Goal: Task Accomplishment & Management: Manage account settings

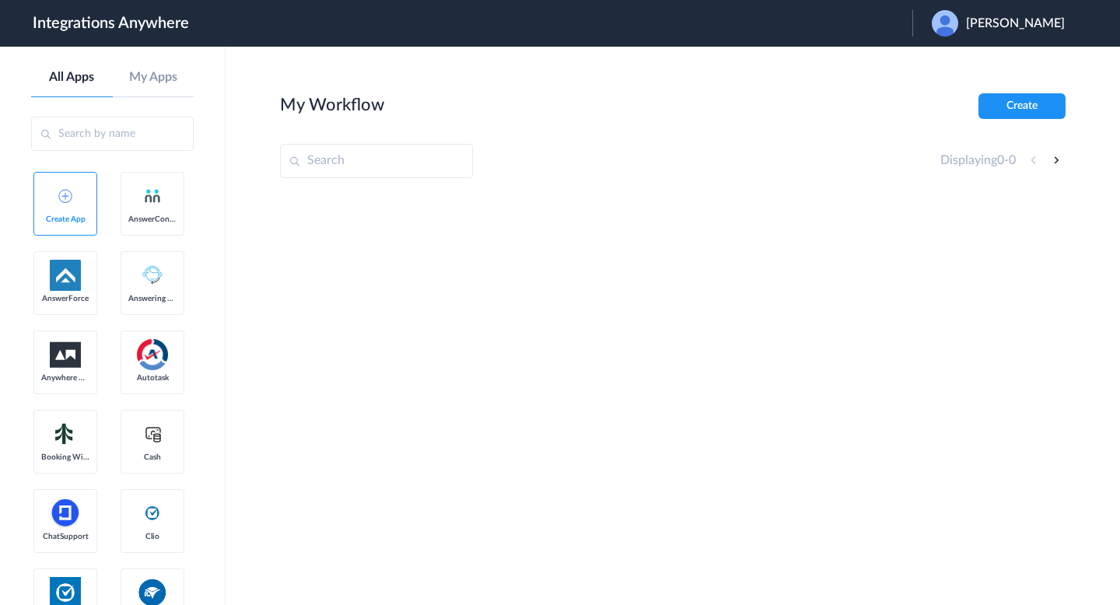
click at [983, 33] on div "Maria Primushko" at bounding box center [1005, 23] width 149 height 26
click at [995, 63] on li "Logout" at bounding box center [996, 63] width 168 height 29
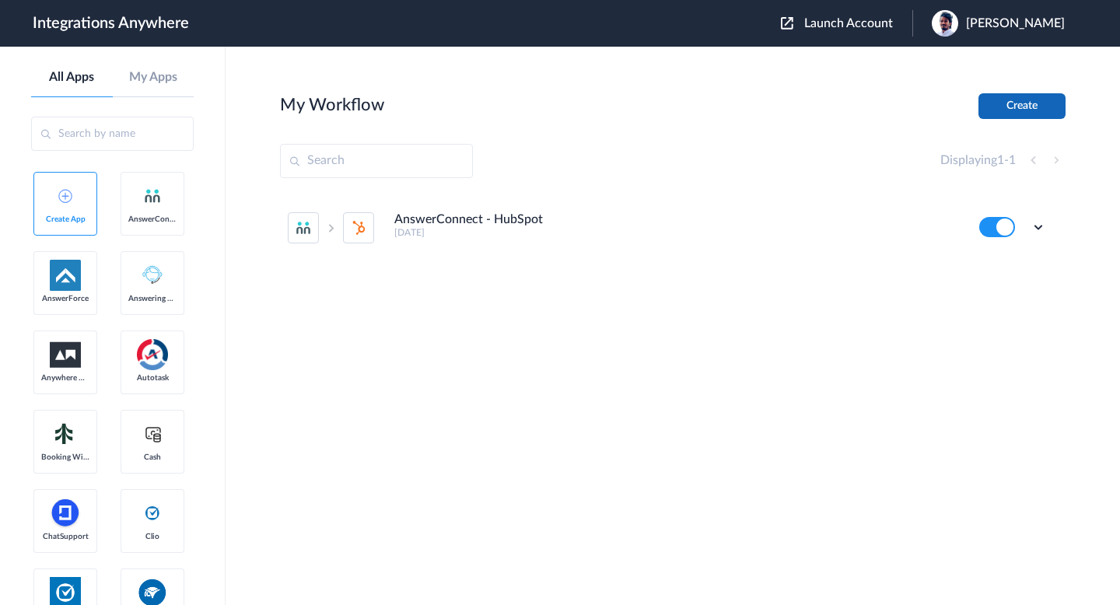
click at [1014, 96] on button "Create" at bounding box center [1021, 106] width 87 height 26
click at [828, 33] on div "Launch Account Dharani Dharan My Account Logout" at bounding box center [930, 23] width 299 height 26
click at [842, 31] on div "Launch Account Dharani Dharan My Account Logout" at bounding box center [930, 23] width 299 height 26
click at [844, 23] on span "Launch Account" at bounding box center [848, 23] width 89 height 12
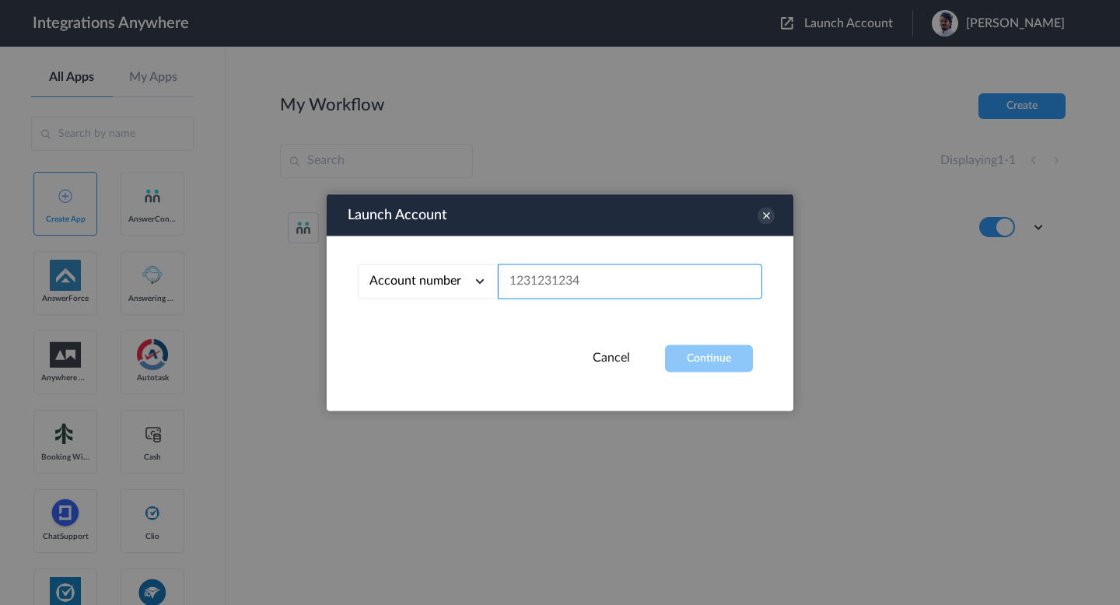
click at [592, 274] on input "text" at bounding box center [630, 281] width 264 height 35
paste input "9197690279"
type input "9197690279"
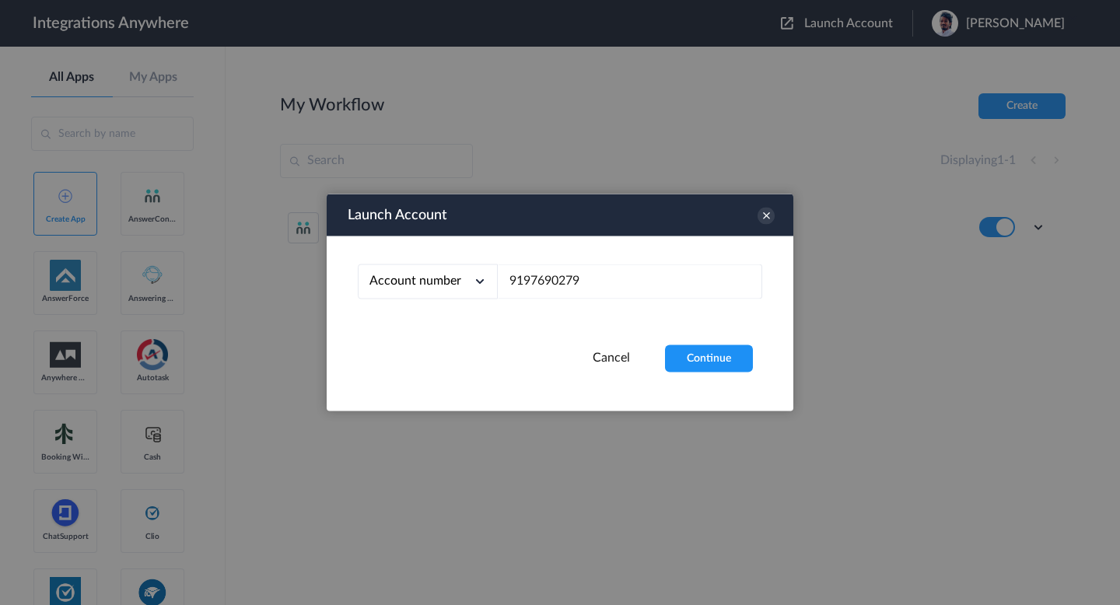
click at [711, 385] on div "Launch Account Account number Account number Email address 9197690279 Cancel Co…" at bounding box center [560, 302] width 467 height 217
click at [726, 369] on button "Continue" at bounding box center [709, 358] width 88 height 27
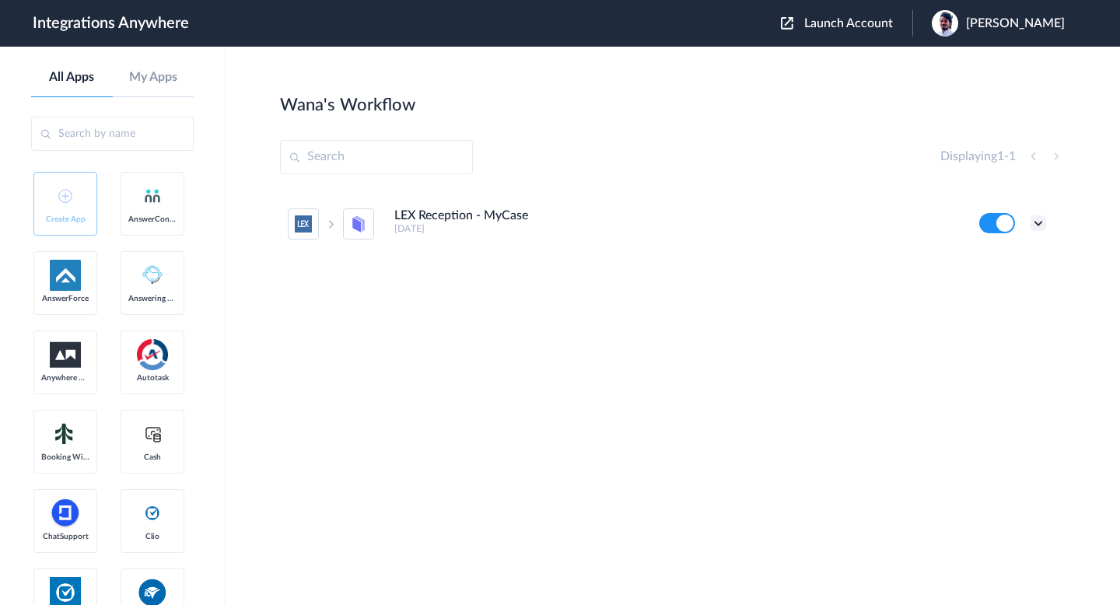
click at [1036, 227] on icon at bounding box center [1038, 223] width 16 height 16
click at [995, 282] on link "Task history" at bounding box center [993, 287] width 75 height 11
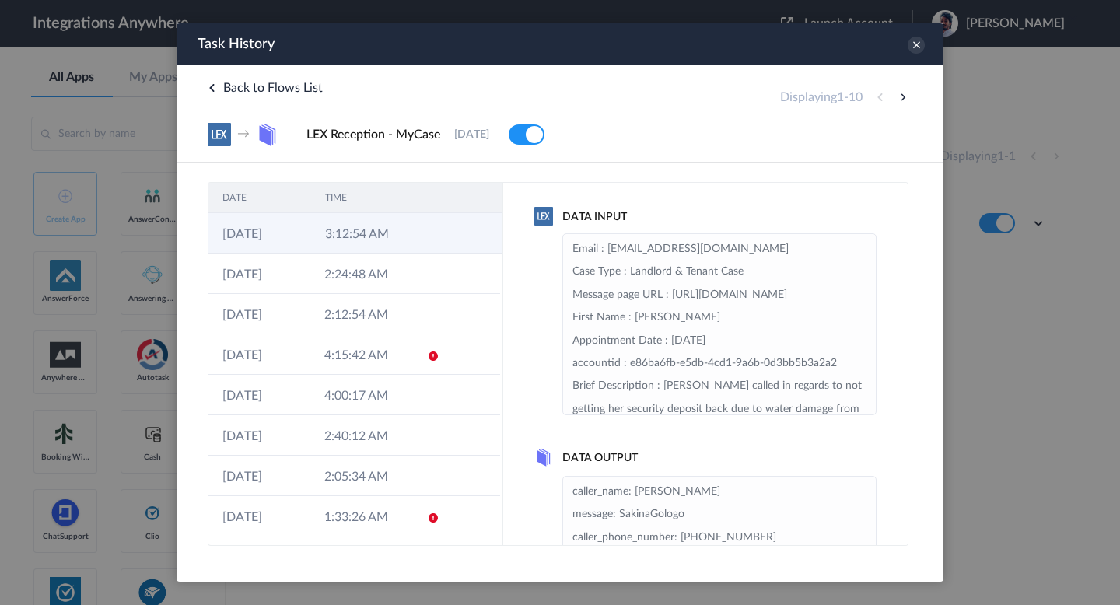
click at [414, 227] on td at bounding box center [429, 233] width 30 height 40
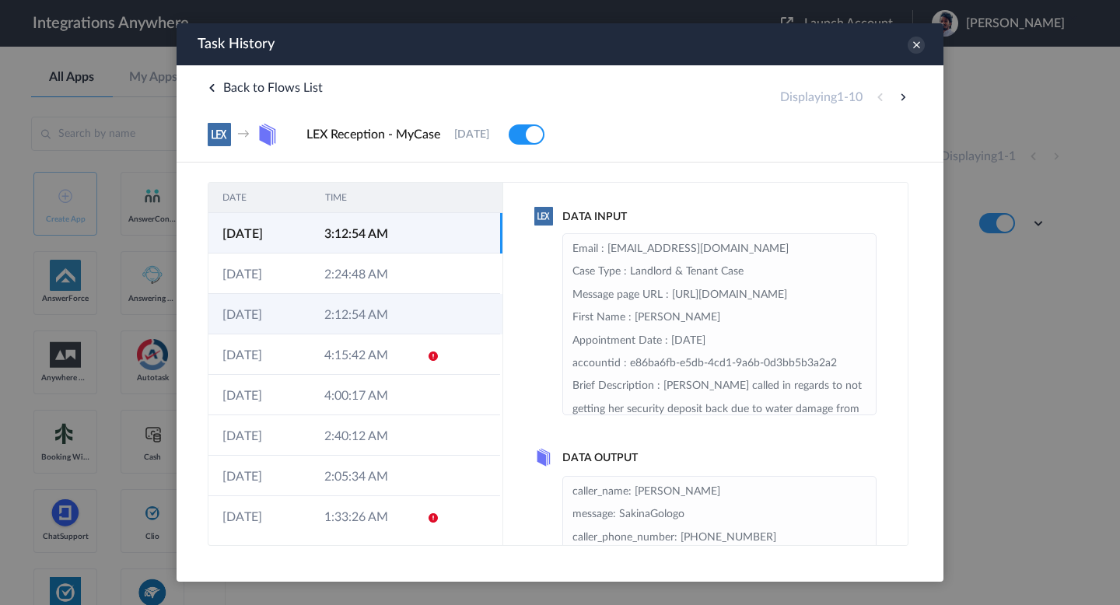
click at [392, 323] on td "2:12:54 AM" at bounding box center [361, 314] width 102 height 40
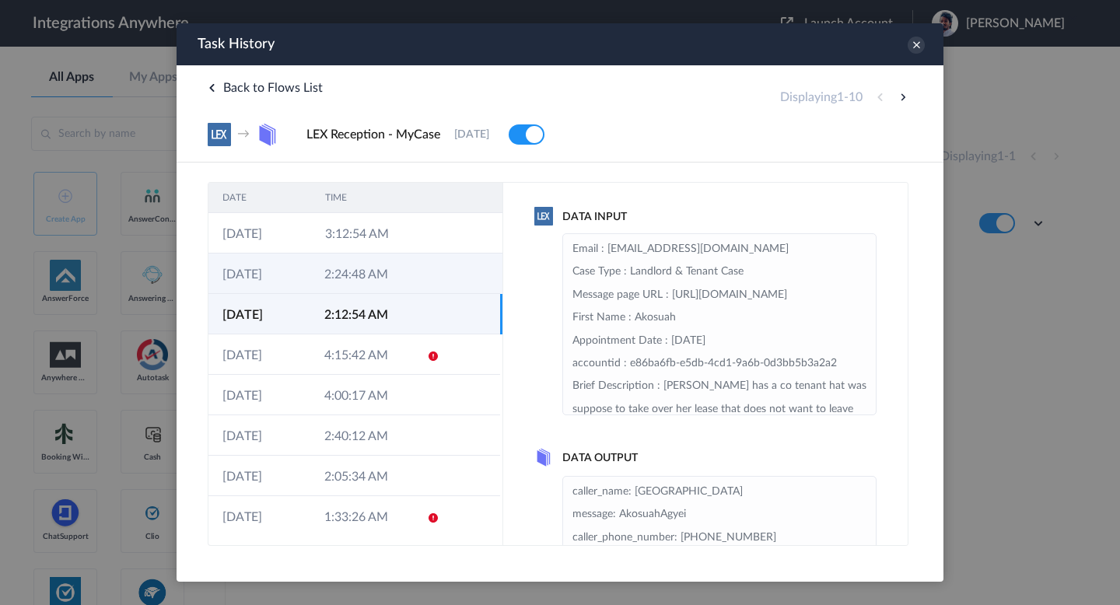
click at [414, 267] on td at bounding box center [428, 273] width 30 height 40
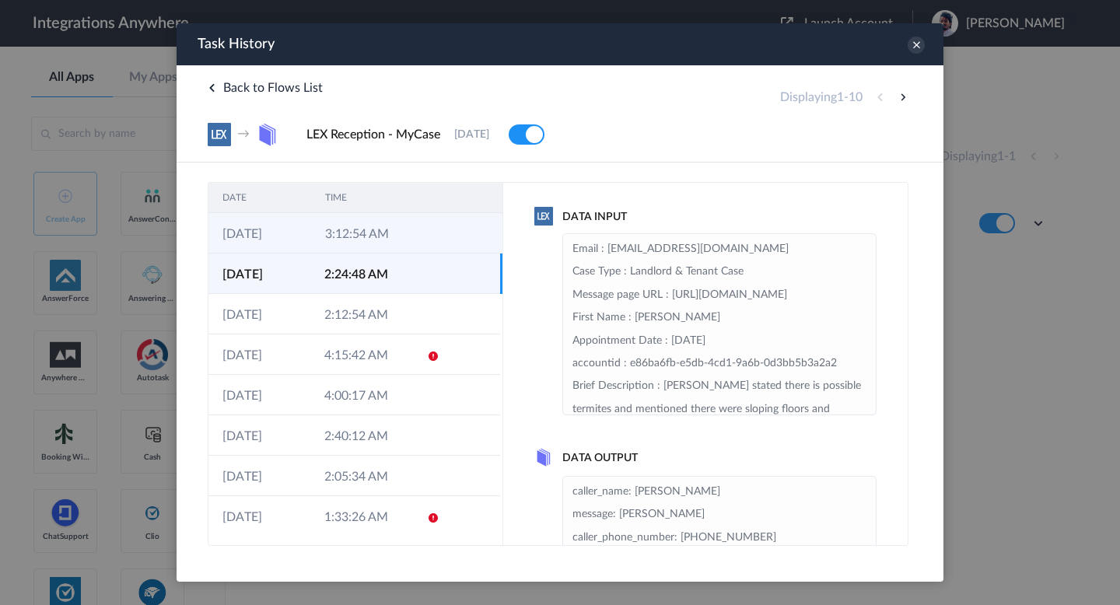
click at [434, 223] on td at bounding box center [429, 233] width 30 height 40
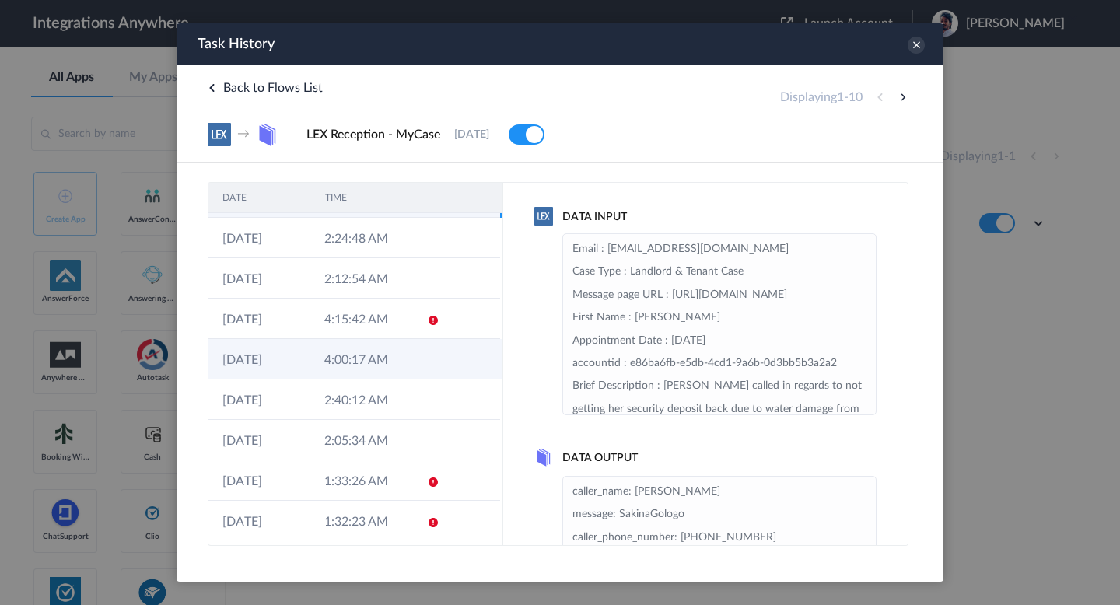
scroll to position [52, 0]
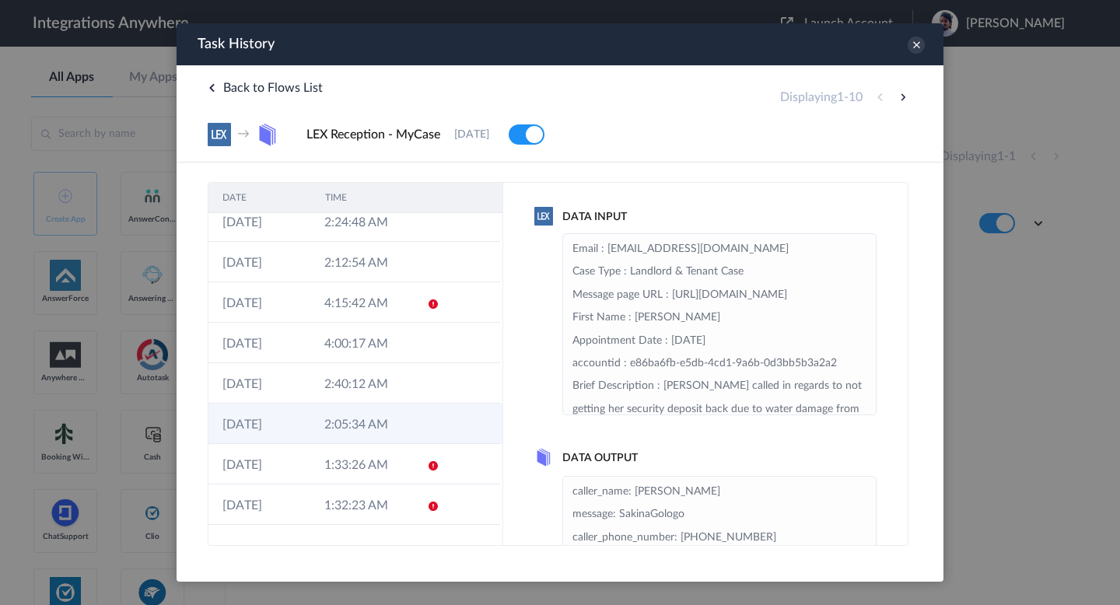
click at [351, 414] on td "2:05:34 AM" at bounding box center [361, 424] width 102 height 40
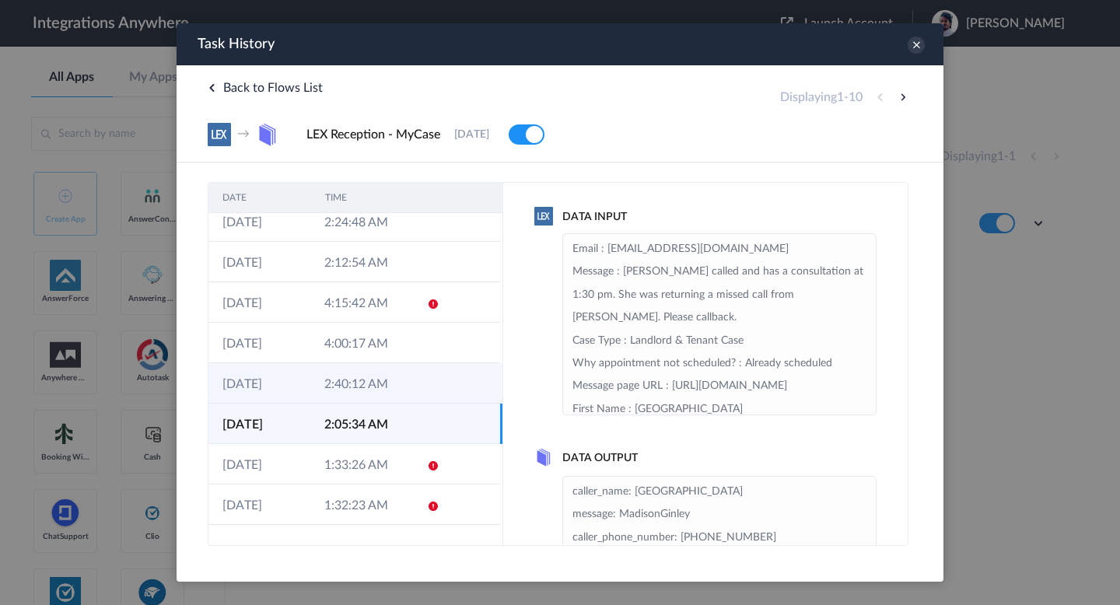
click at [374, 402] on td "2:40:12 AM" at bounding box center [361, 383] width 102 height 40
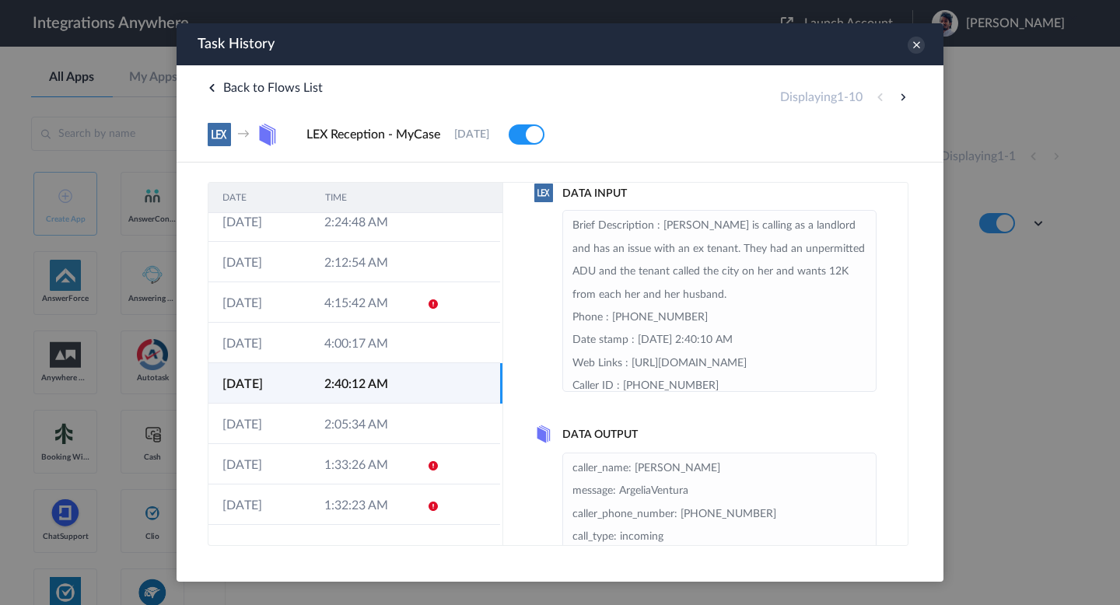
scroll to position [42, 0]
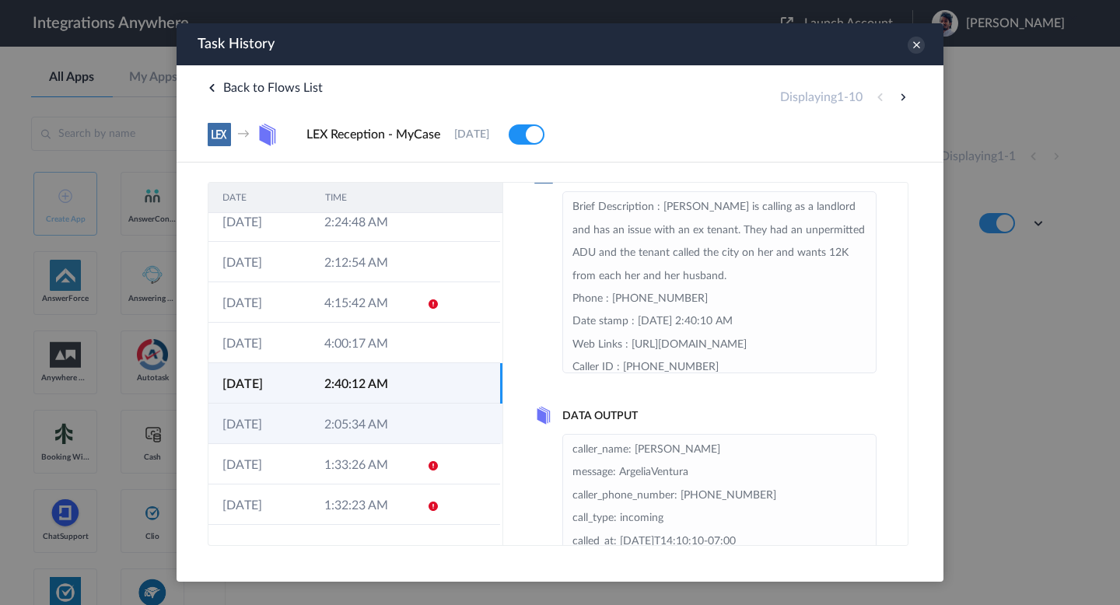
click at [417, 408] on td at bounding box center [428, 424] width 30 height 40
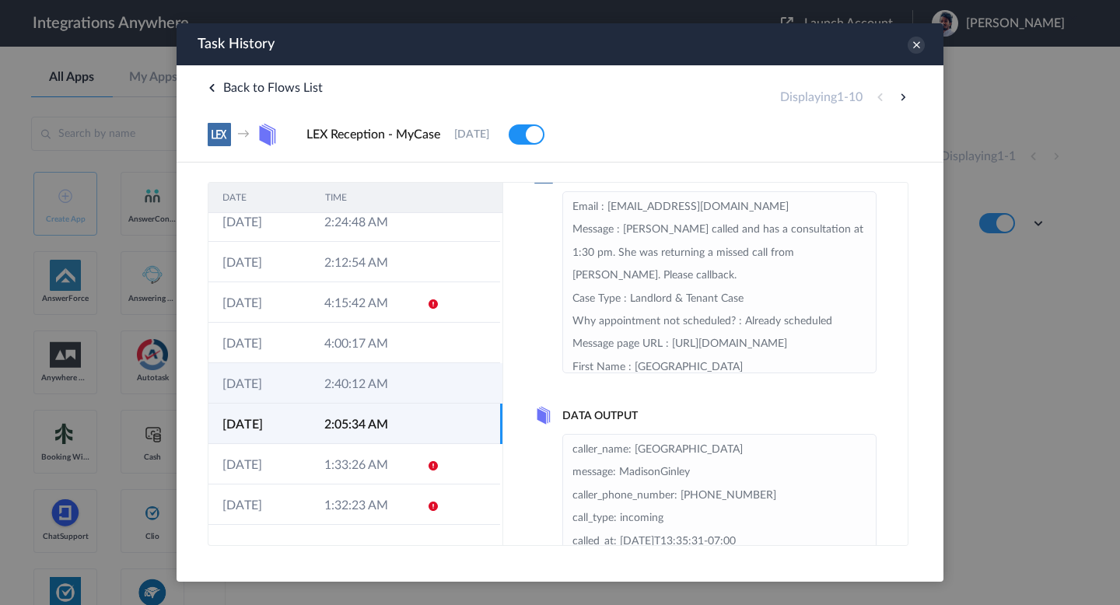
click at [444, 389] on td at bounding box center [471, 383] width 58 height 40
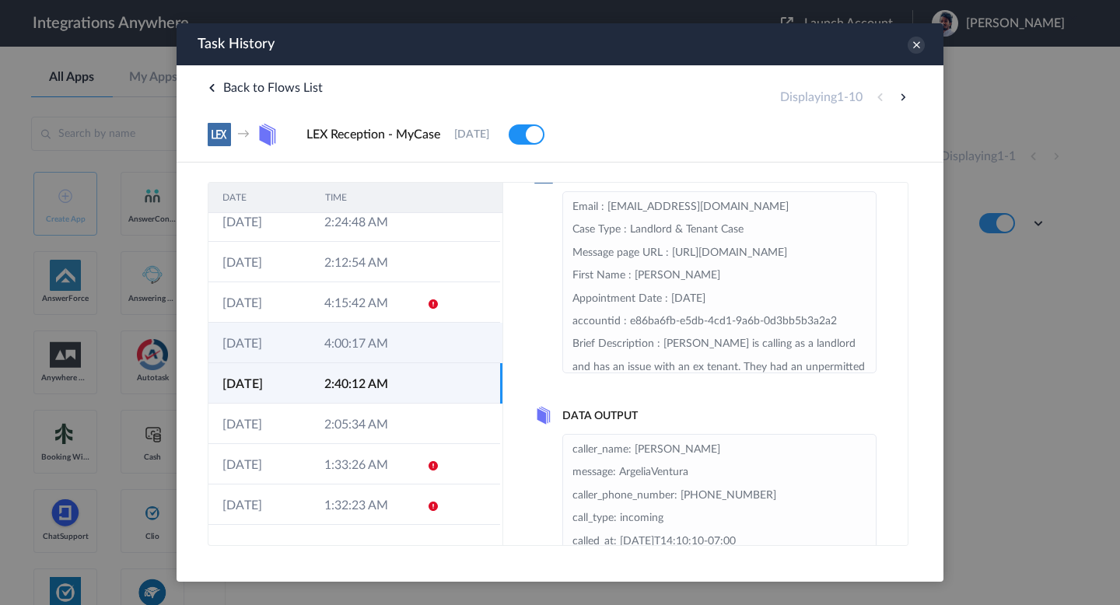
click at [456, 356] on td at bounding box center [471, 343] width 58 height 40
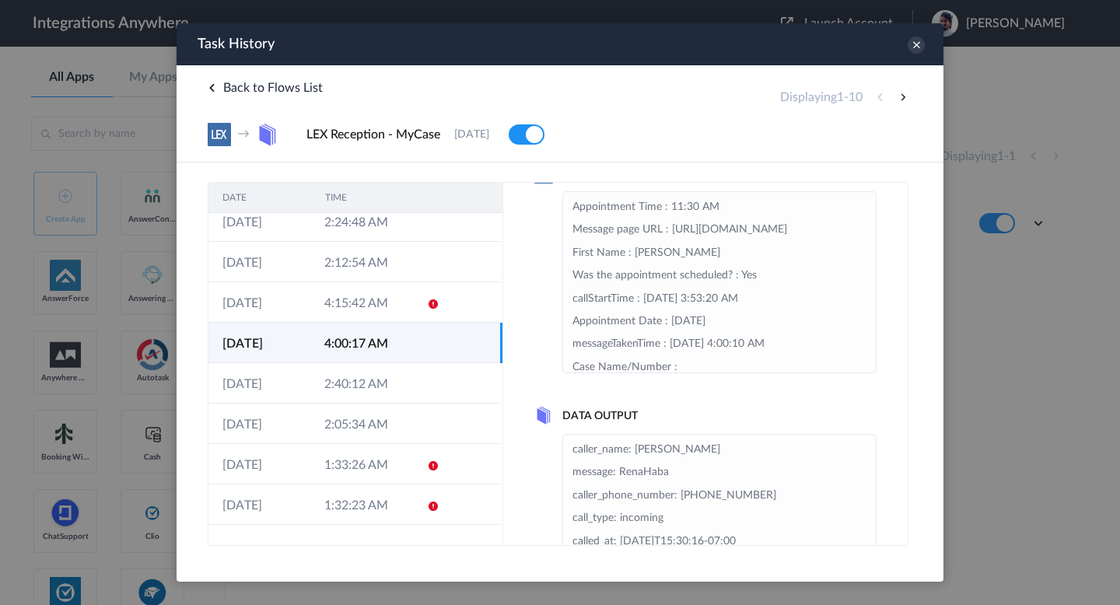
scroll to position [5, 0]
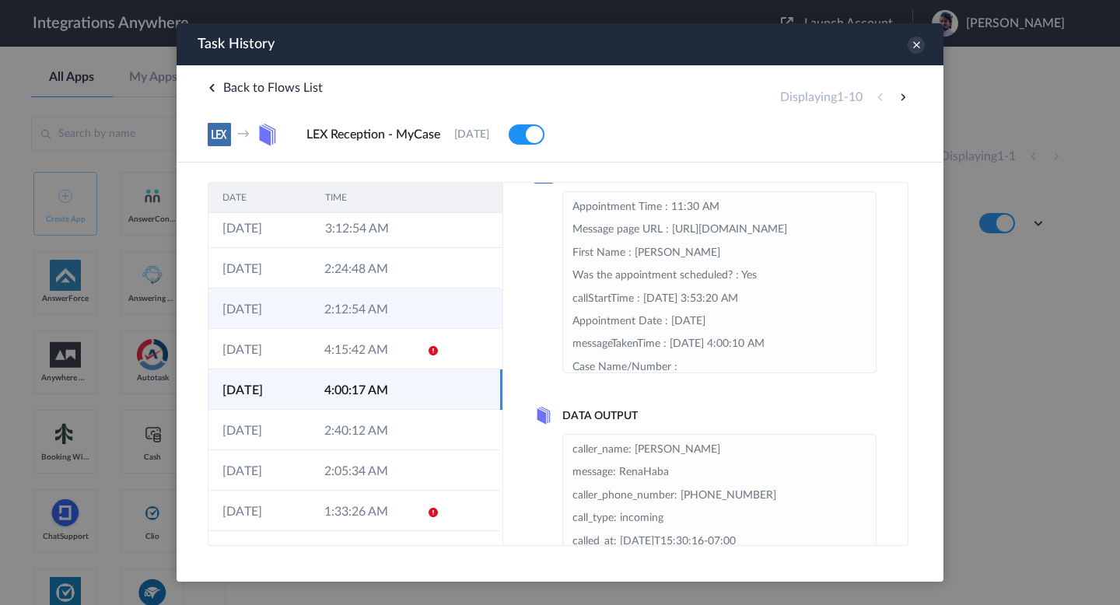
click at [461, 320] on td at bounding box center [471, 308] width 58 height 40
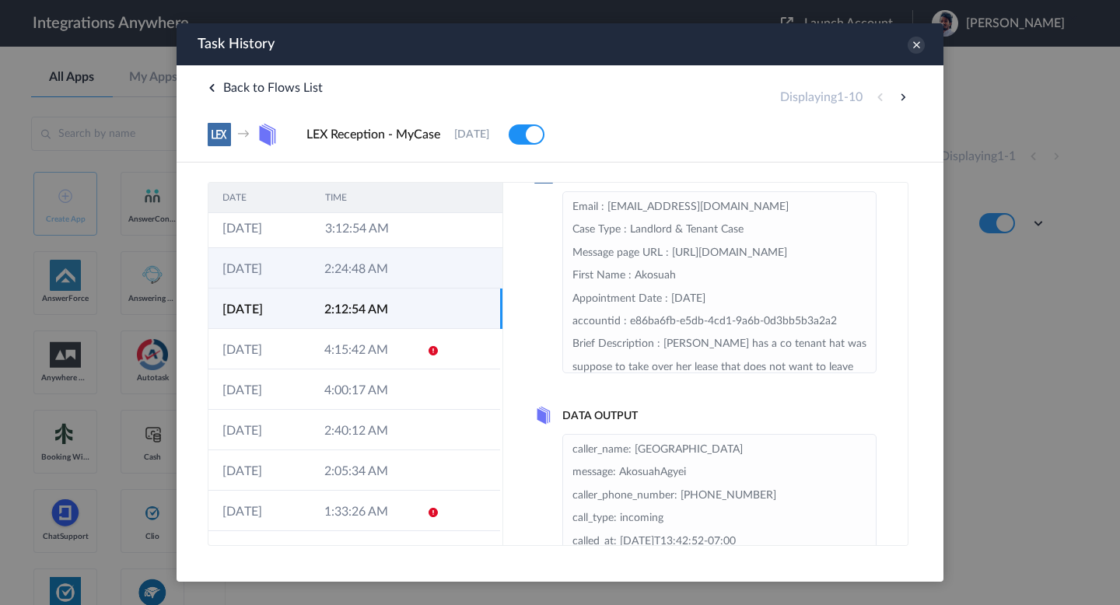
click at [465, 285] on td at bounding box center [471, 268] width 58 height 40
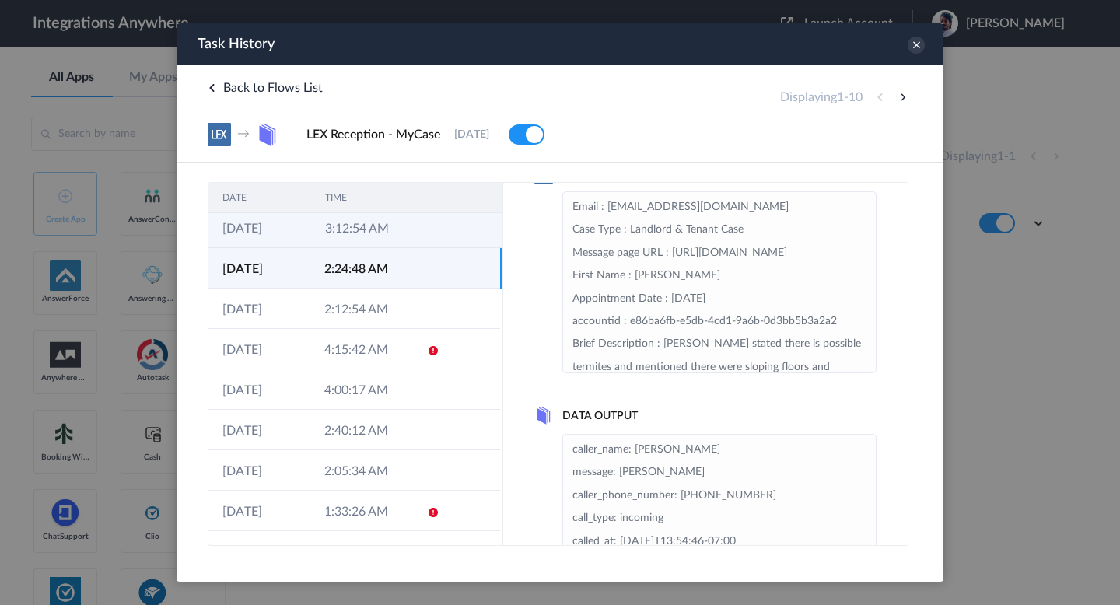
click at [458, 231] on td at bounding box center [472, 228] width 59 height 40
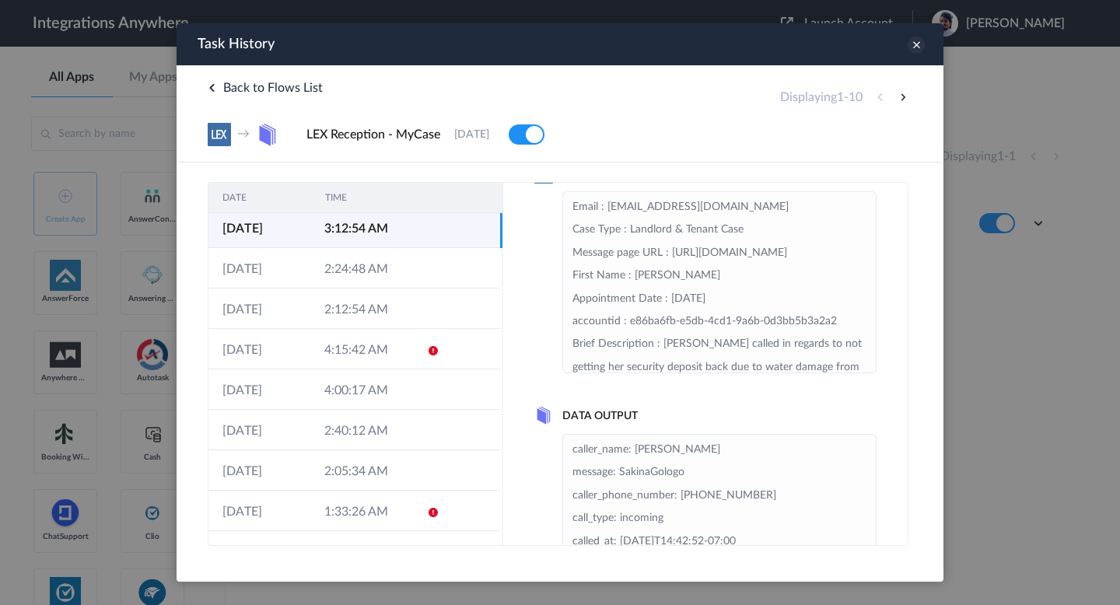
click at [912, 47] on icon at bounding box center [915, 45] width 17 height 17
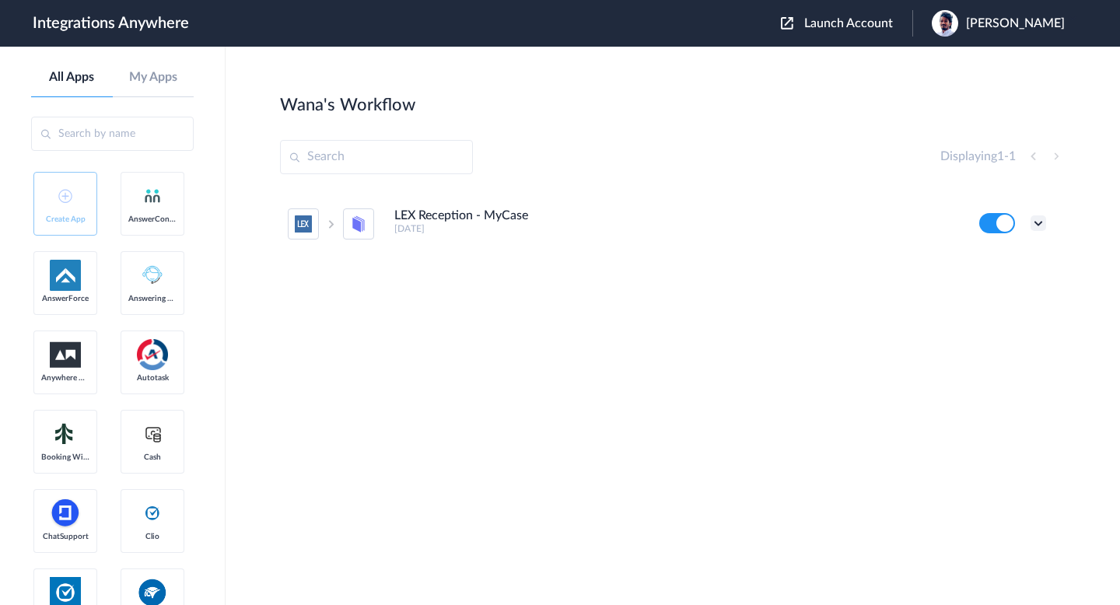
click at [1039, 219] on icon at bounding box center [1038, 223] width 16 height 16
click at [1006, 278] on li "Task history" at bounding box center [995, 288] width 101 height 29
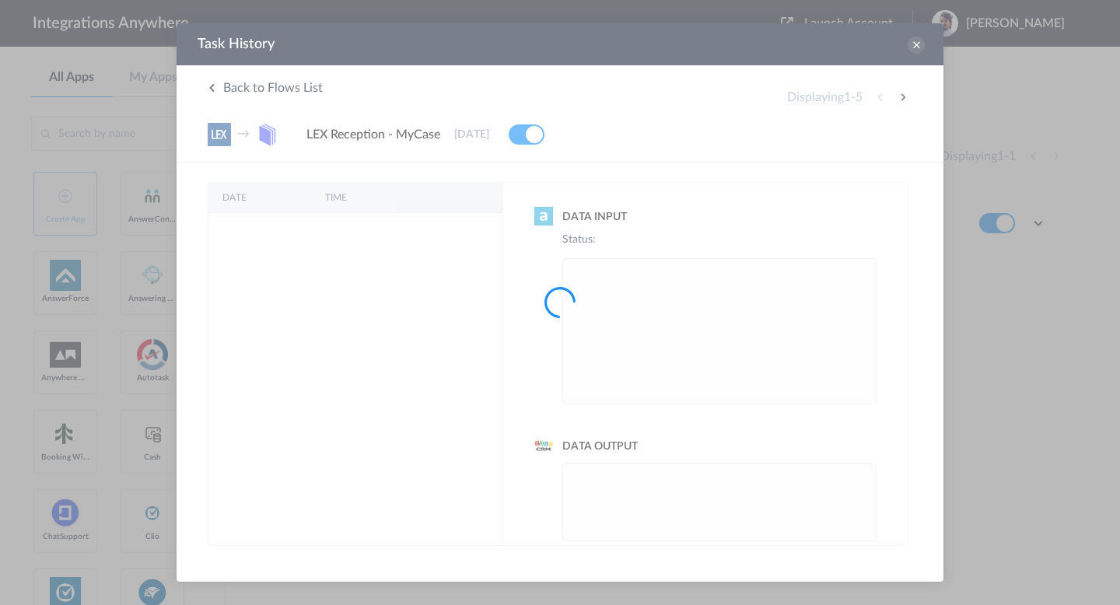
scroll to position [0, 0]
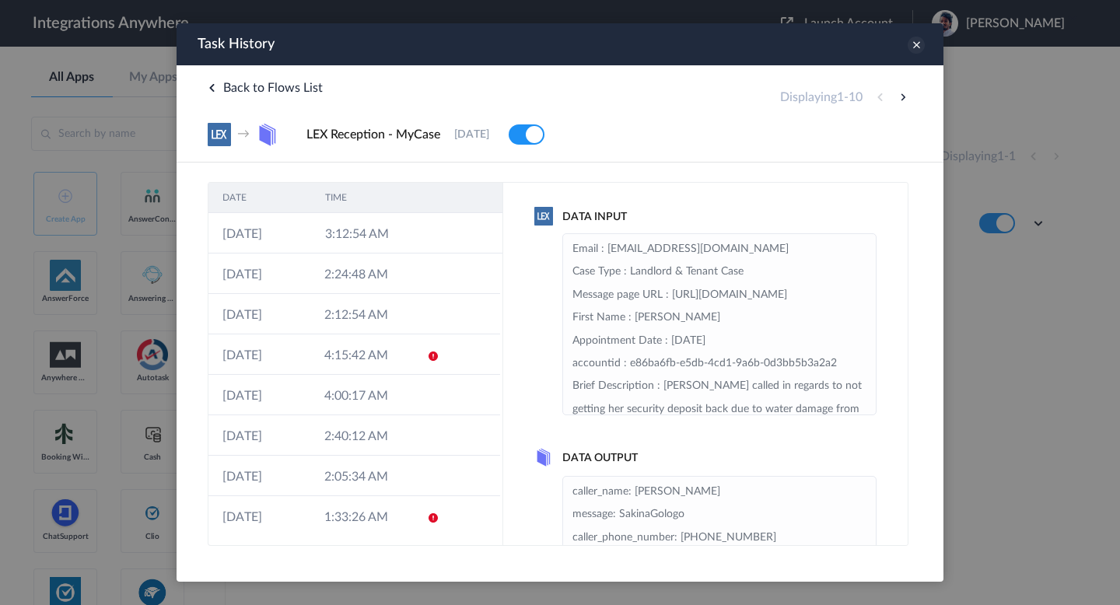
click at [918, 40] on icon at bounding box center [915, 45] width 17 height 17
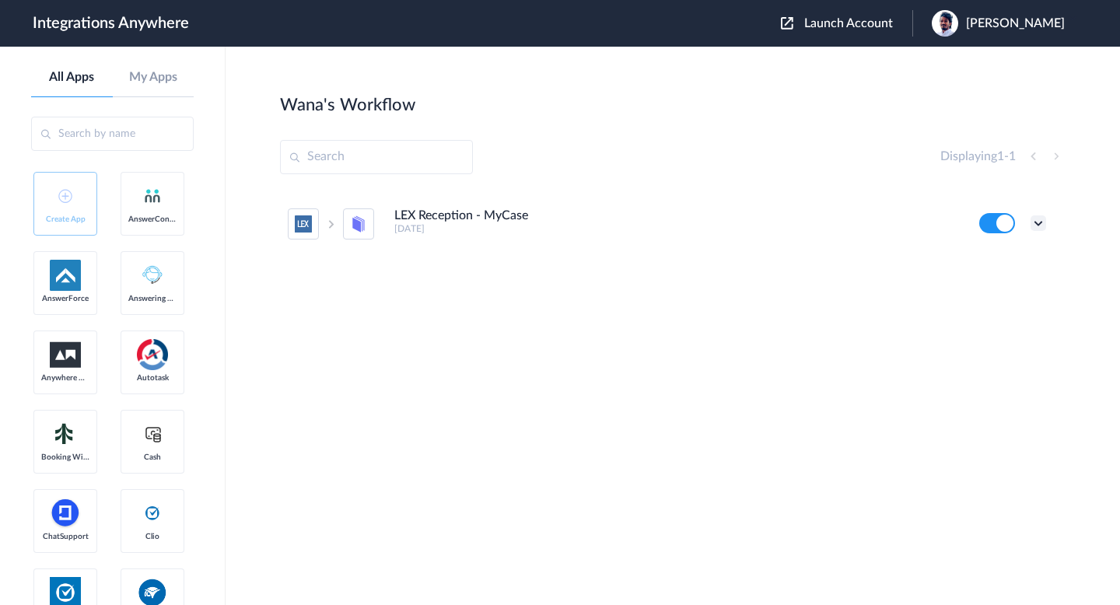
click at [1040, 223] on icon at bounding box center [1038, 223] width 16 height 16
click at [1012, 260] on li "Edit" at bounding box center [995, 259] width 101 height 29
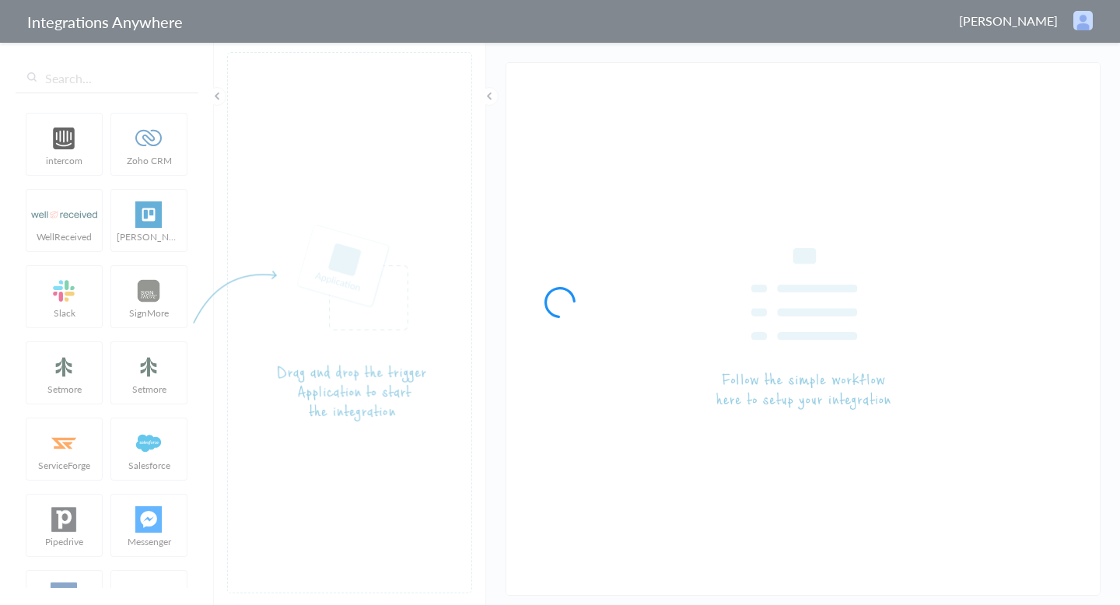
type input "LEX Reception - MyCase"
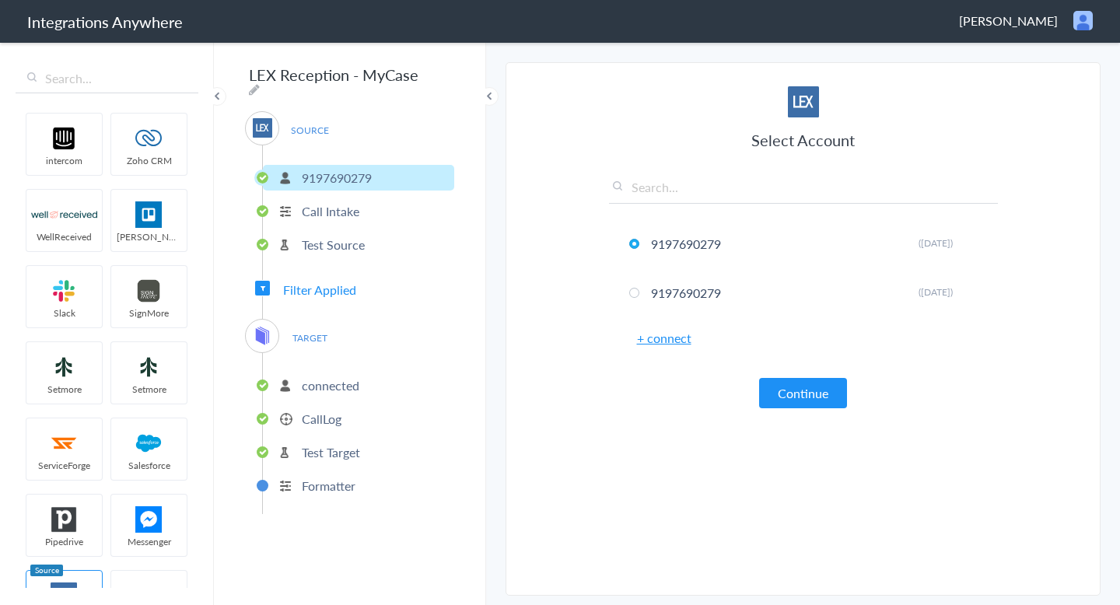
click at [318, 208] on p "Call Intake" at bounding box center [331, 211] width 58 height 18
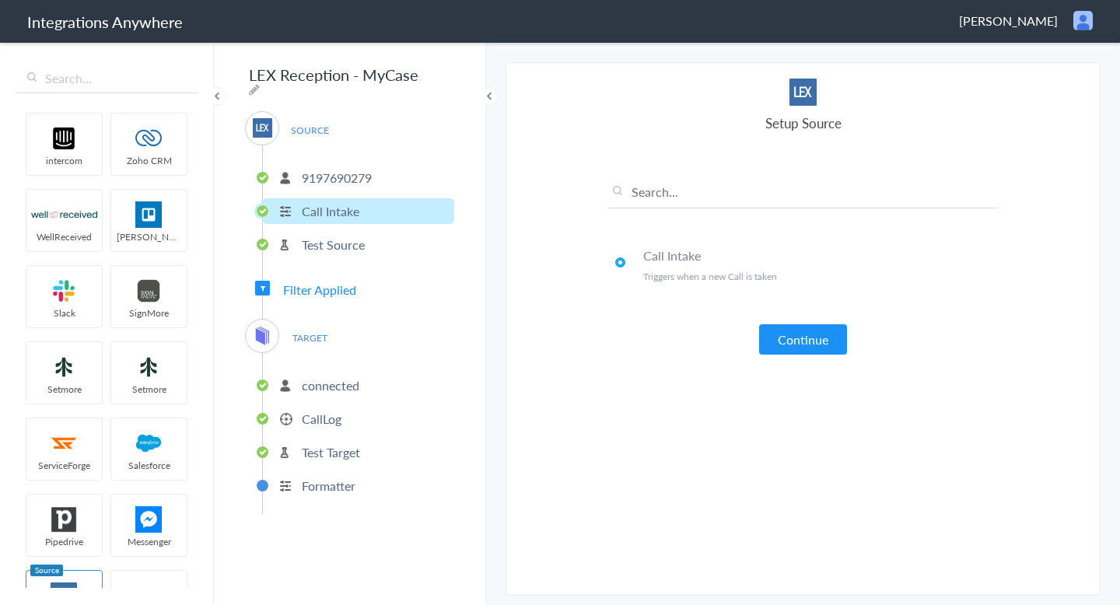
click at [318, 236] on p "Test Source" at bounding box center [333, 245] width 63 height 18
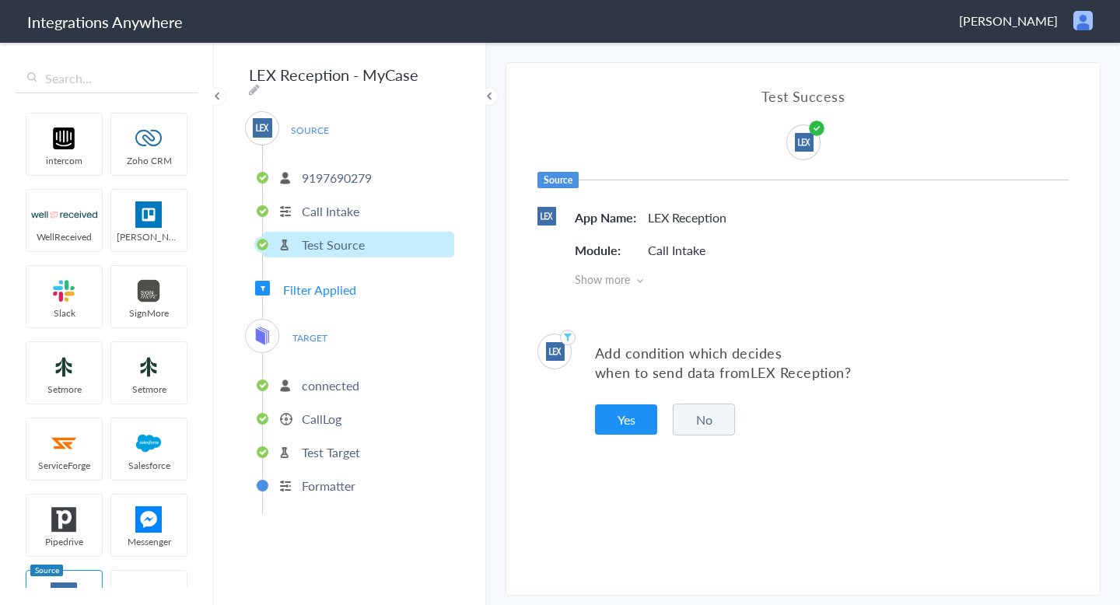
click at [323, 286] on span "Filter Applied" at bounding box center [319, 290] width 73 height 18
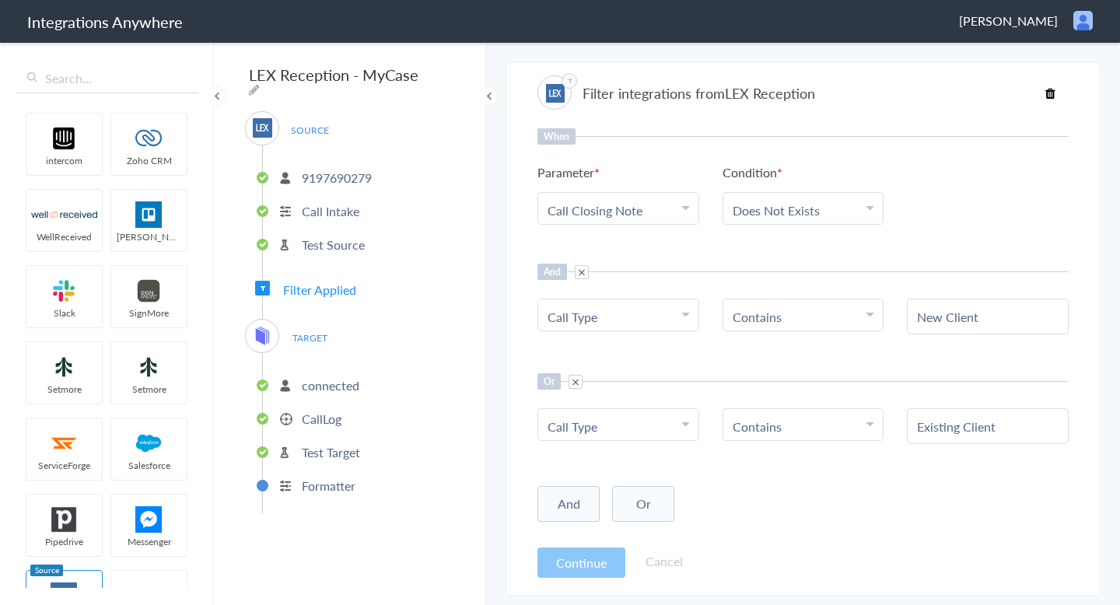
click at [325, 330] on span "TARGET" at bounding box center [309, 337] width 59 height 21
click at [311, 330] on span "TARGET" at bounding box center [309, 337] width 59 height 21
click at [303, 362] on ul "connected CallLog Test Target Formatter" at bounding box center [358, 433] width 192 height 161
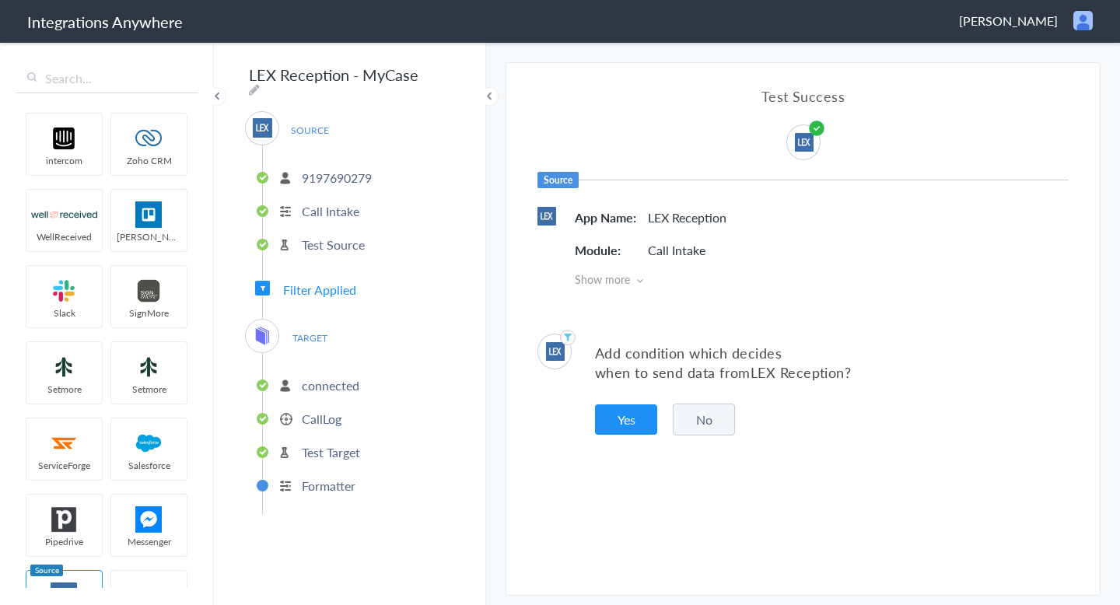
click at [303, 372] on li "connected" at bounding box center [358, 385] width 191 height 26
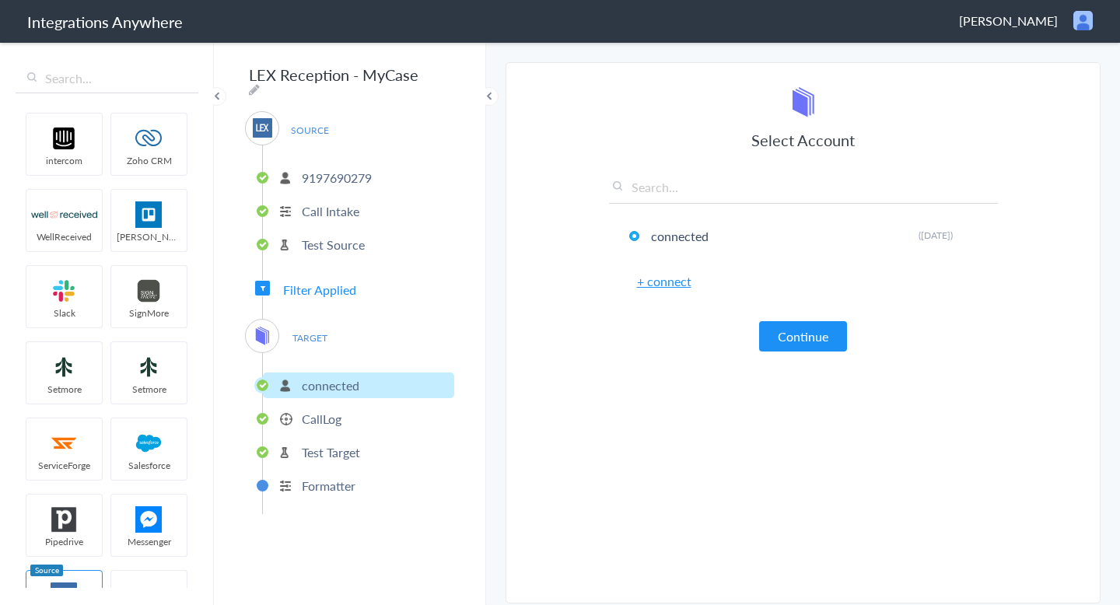
click at [303, 410] on p "CallLog" at bounding box center [322, 419] width 40 height 18
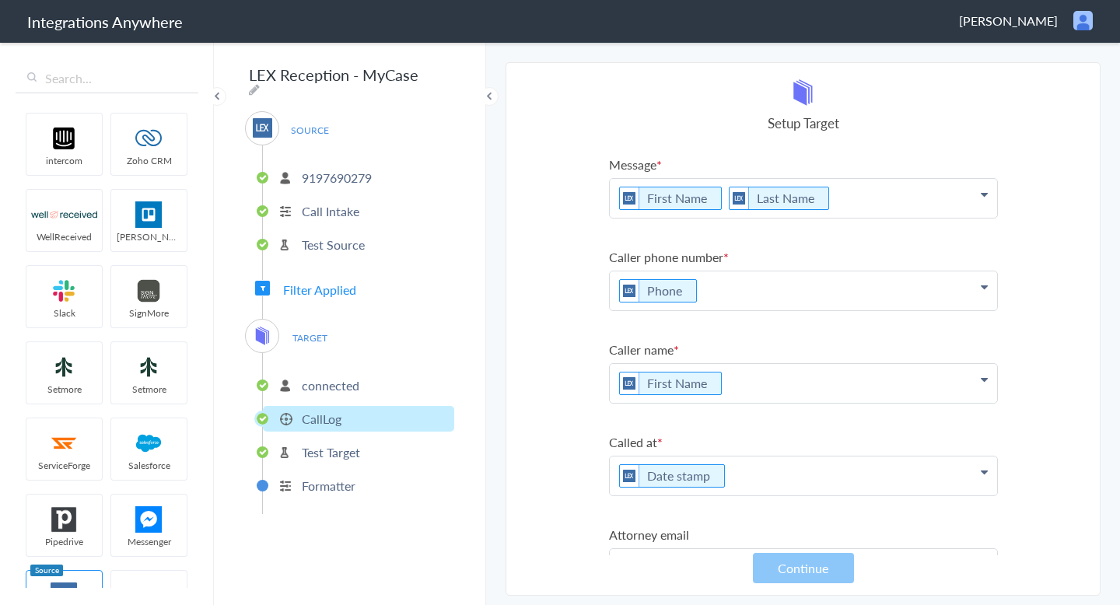
click at [301, 439] on li "Test Target" at bounding box center [358, 452] width 191 height 26
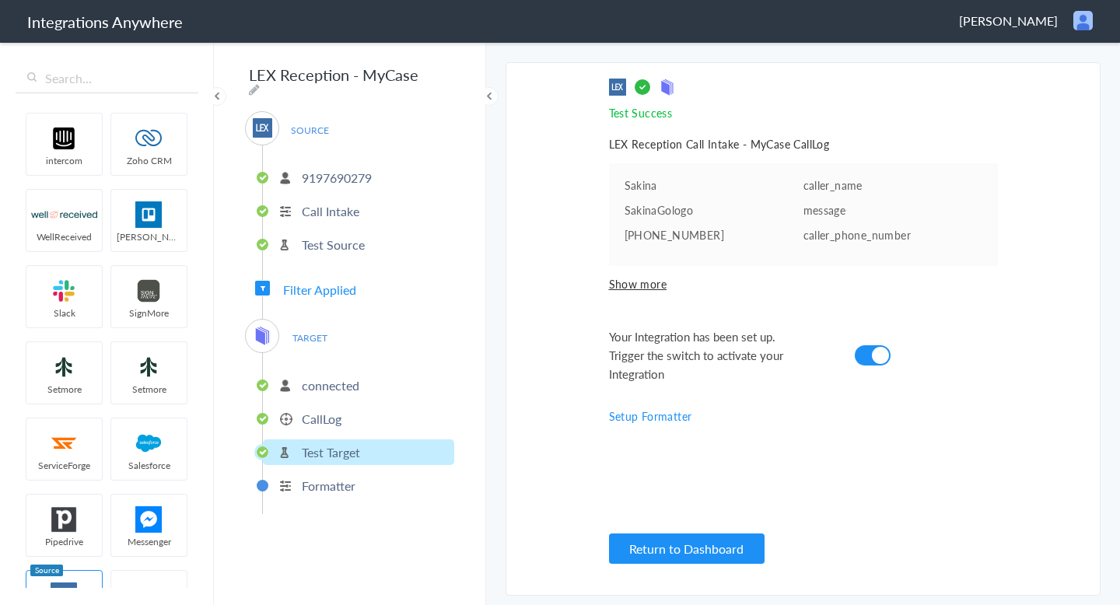
click at [320, 202] on p "Call Intake" at bounding box center [331, 211] width 58 height 18
